Goal: Task Accomplishment & Management: Complete application form

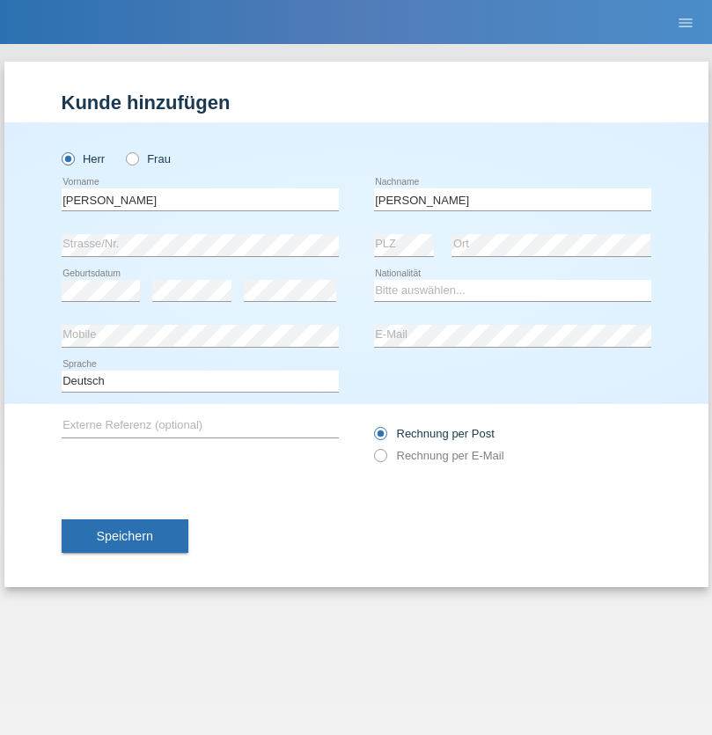
type input "[PERSON_NAME]"
select select "IT"
select select "C"
select select "17"
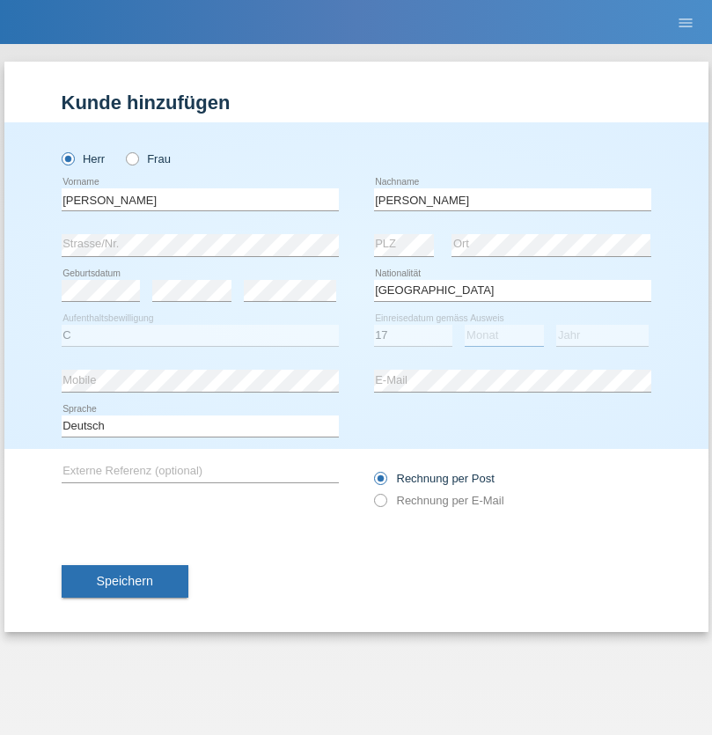
select select "02"
select select "1984"
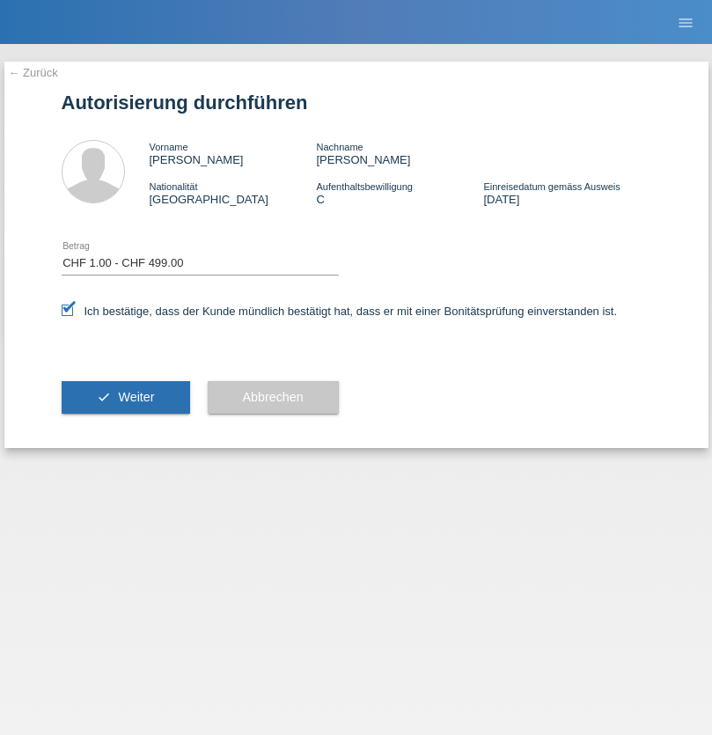
select select "1"
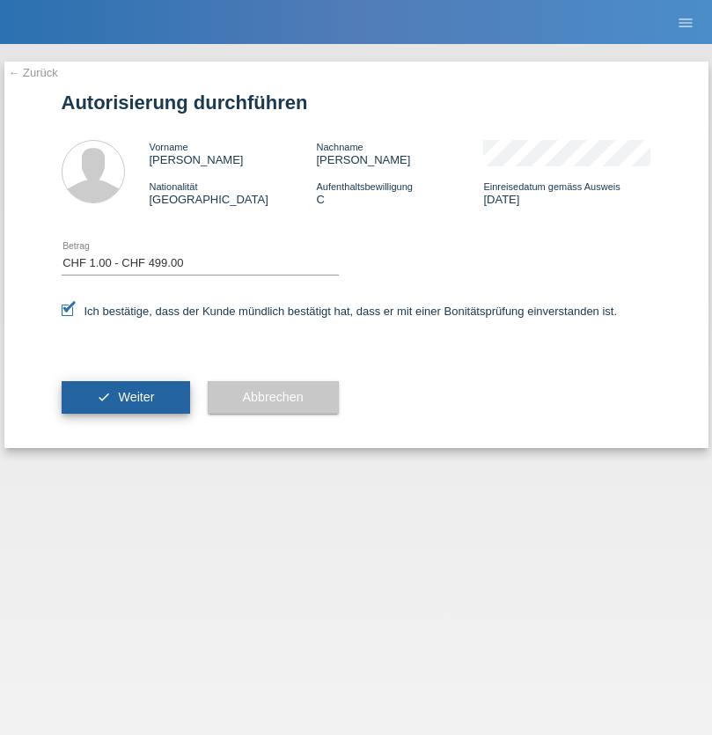
click at [125, 397] on span "Weiter" at bounding box center [136, 397] width 36 height 14
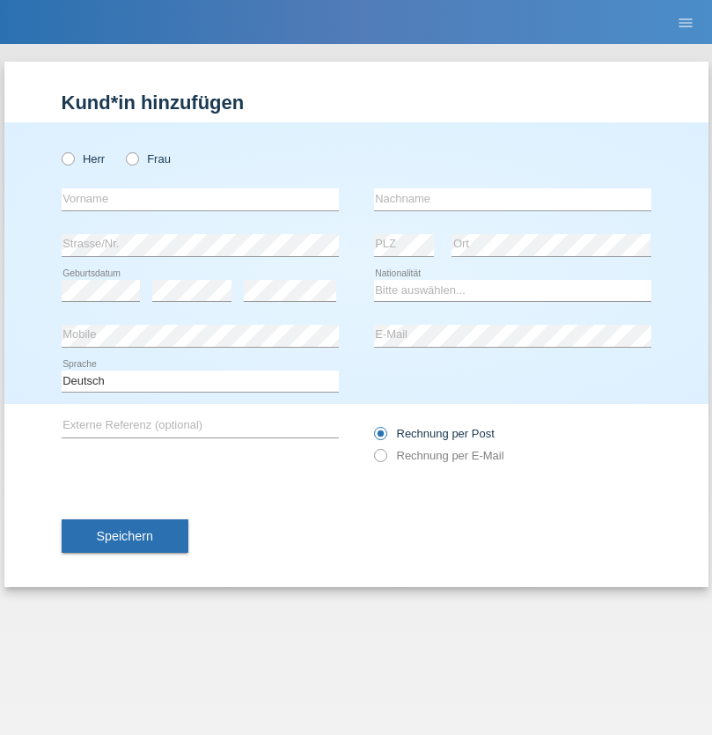
radio input "true"
click at [200, 199] on input "text" at bounding box center [200, 199] width 277 height 22
type input "[PERSON_NAME]"
click at [512, 199] on input "text" at bounding box center [512, 199] width 277 height 22
type input "Pinedo Vigo"
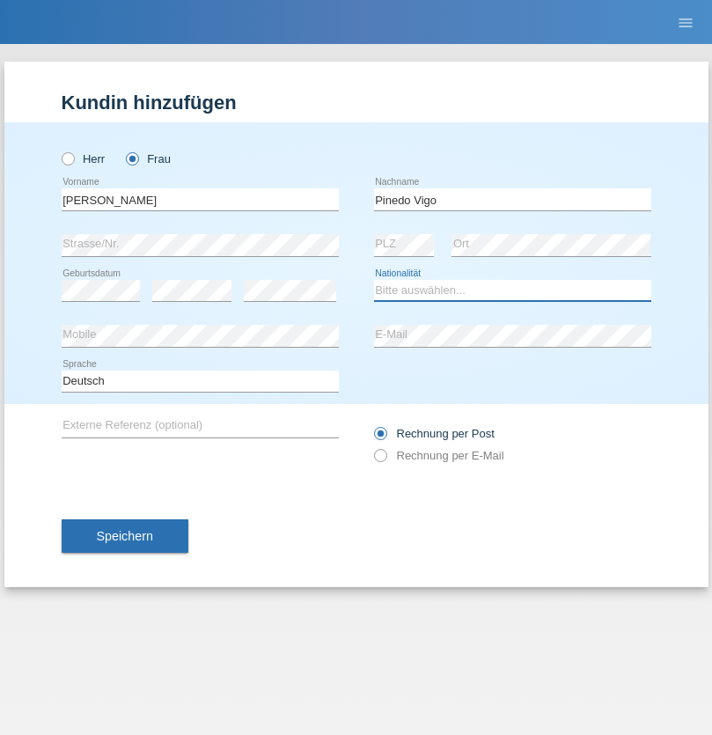
select select "BR"
select select "C"
select select "11"
select select "10"
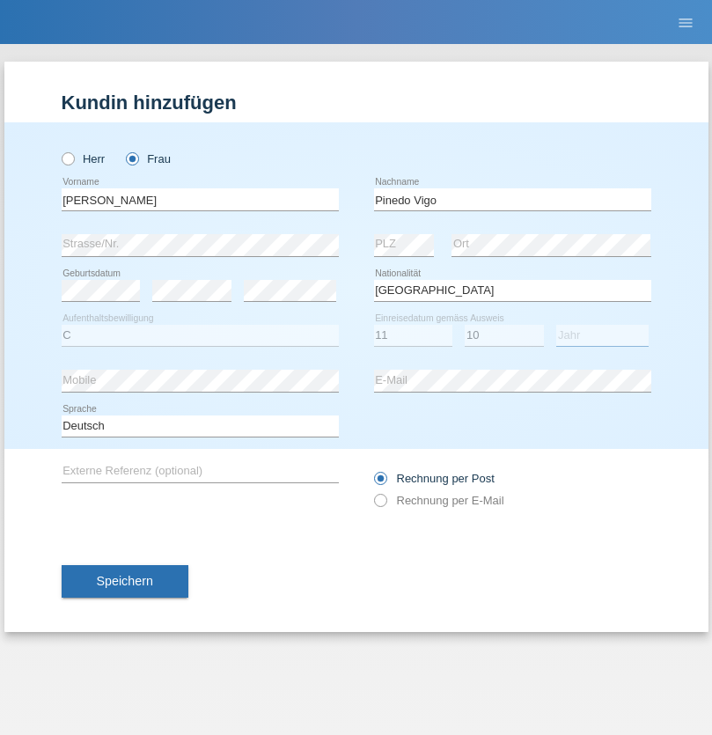
select select "2005"
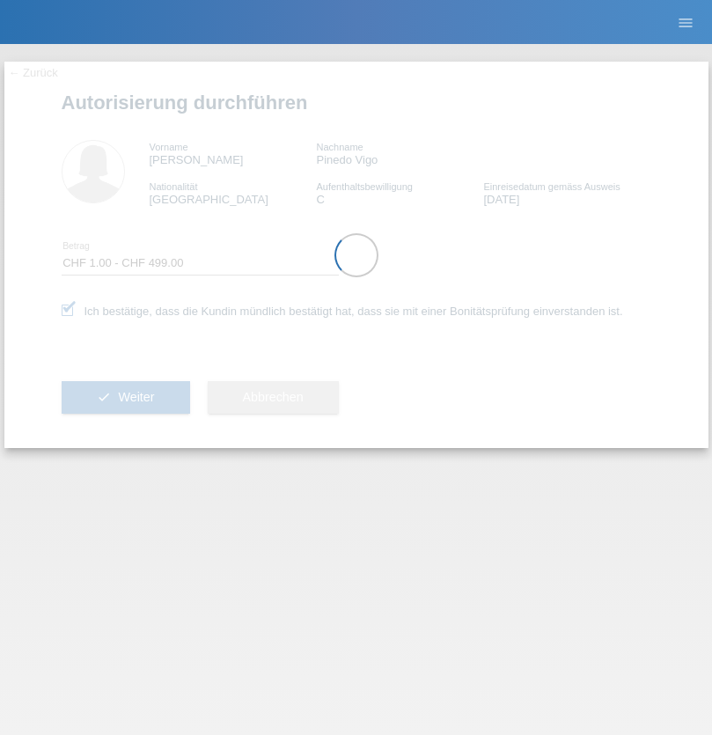
select select "1"
